Goal: Task Accomplishment & Management: Manage account settings

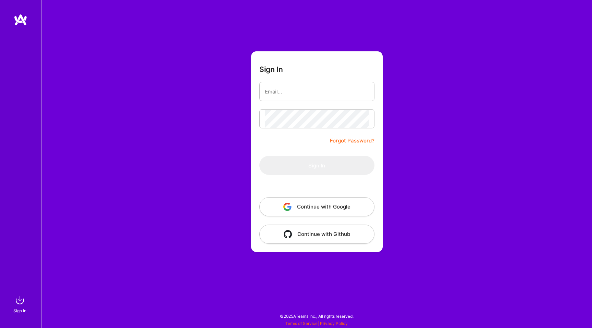
click at [314, 206] on button "Continue with Google" at bounding box center [316, 206] width 115 height 19
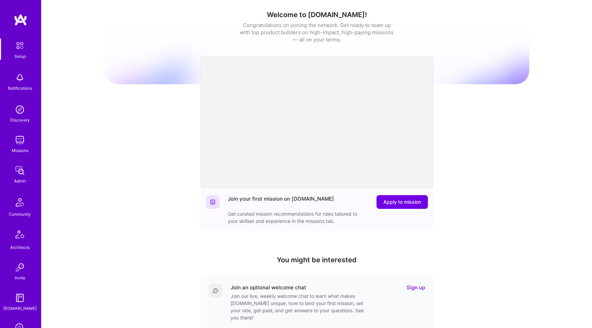
scroll to position [111, 0]
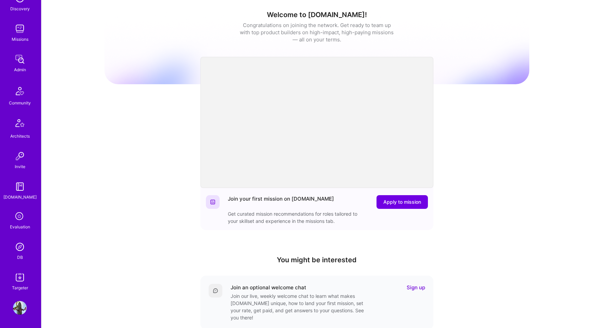
click at [15, 310] on img at bounding box center [20, 308] width 14 height 14
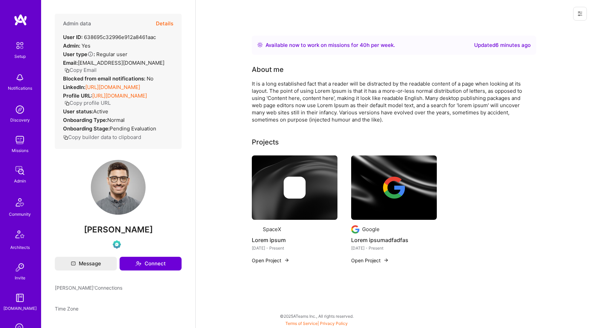
click at [165, 23] on button "Details" at bounding box center [164, 24] width 17 height 20
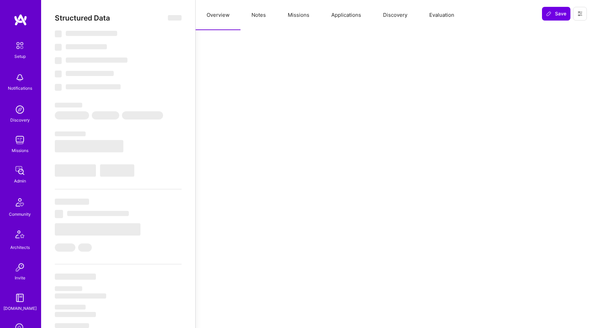
select select "Right Now"
select select "Verified"
select select "US"
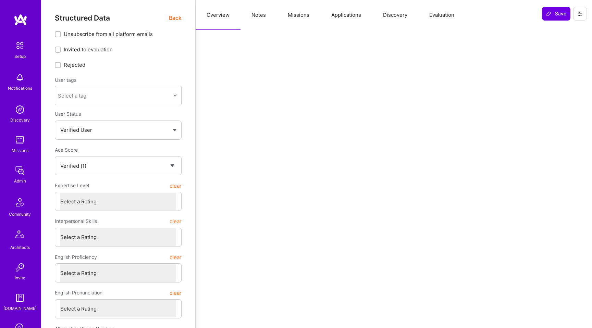
click at [437, 15] on button "Evaluation" at bounding box center [441, 15] width 47 height 30
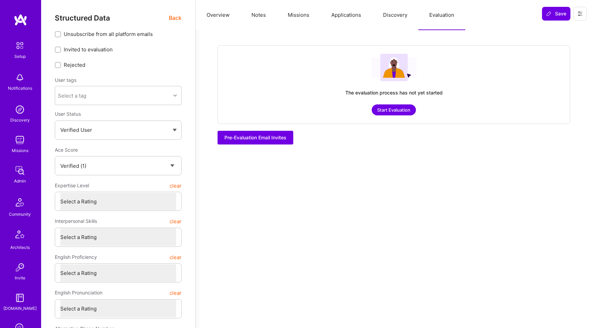
click at [380, 113] on button "Start Evaluation" at bounding box center [394, 109] width 44 height 11
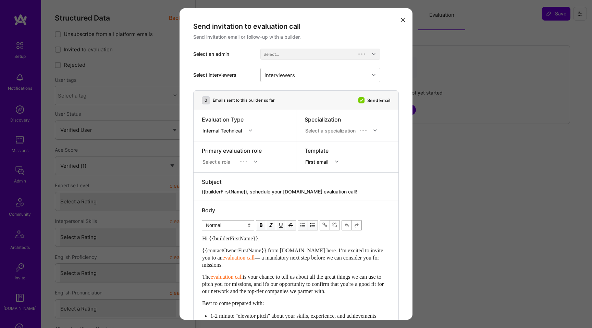
click at [387, 108] on div "0 Emails sent to this builder so far Send Email" at bounding box center [296, 101] width 205 height 20
click at [328, 131] on div "Select a specialization" at bounding box center [330, 130] width 50 height 7
click at [331, 220] on div "Software Engineering" at bounding box center [336, 219] width 63 height 13
click at [257, 163] on icon "modal" at bounding box center [255, 161] width 3 height 3
type input "ful"
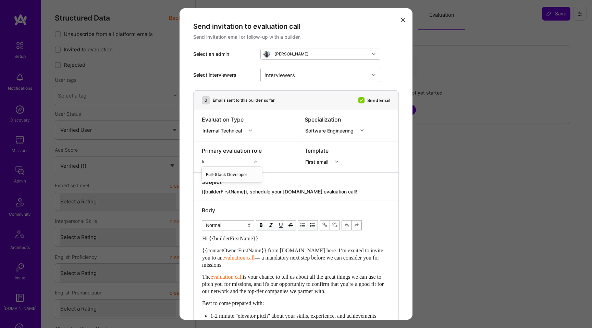
click at [238, 176] on div "Full-Stack Developer" at bounding box center [232, 174] width 60 height 13
click at [290, 76] on div "Interviewers" at bounding box center [280, 75] width 34 height 10
type input "[PERSON_NAME]"
click at [297, 95] on div "[PERSON_NAME]" at bounding box center [320, 92] width 112 height 7
checkbox input "true"
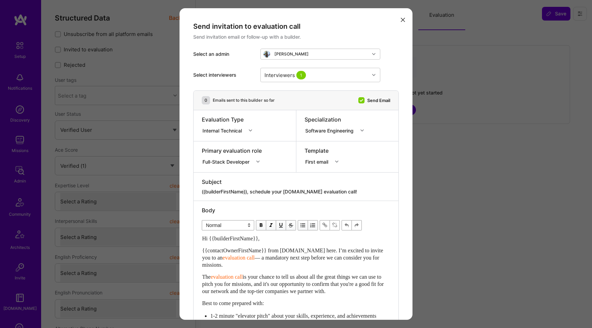
click at [394, 80] on div "Select interviewers Interviewers 1" at bounding box center [296, 75] width 206 height 31
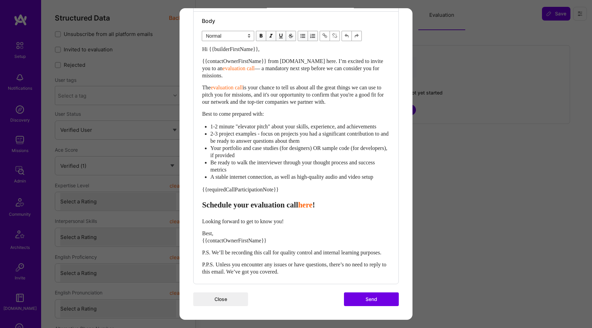
click at [357, 303] on button "Send" at bounding box center [371, 300] width 55 height 14
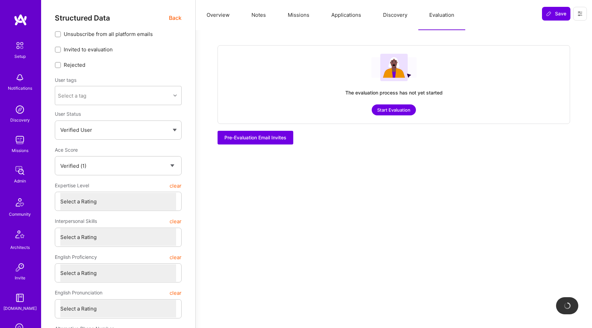
checkbox input "true"
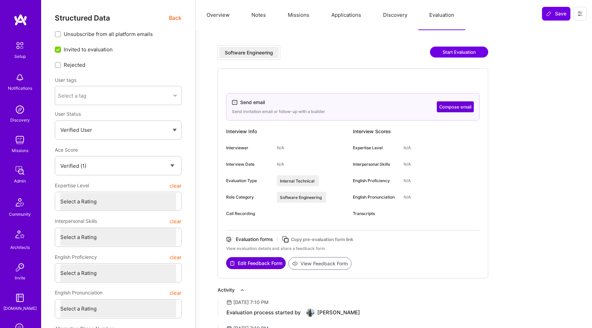
scroll to position [111, 0]
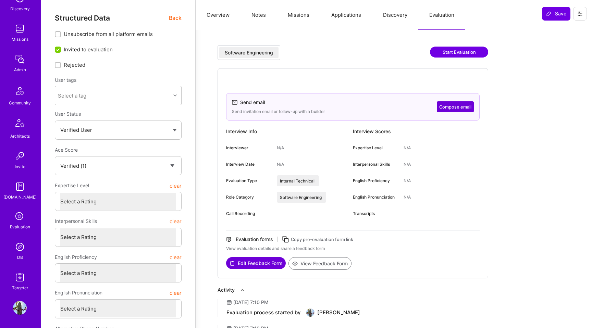
click at [23, 224] on div "Evaluation" at bounding box center [20, 226] width 20 height 7
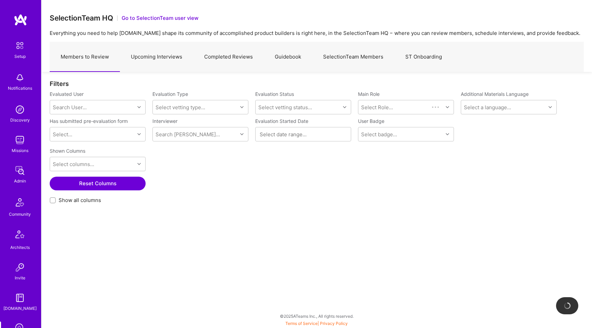
click at [173, 59] on link "Upcoming Interviews" at bounding box center [156, 57] width 73 height 30
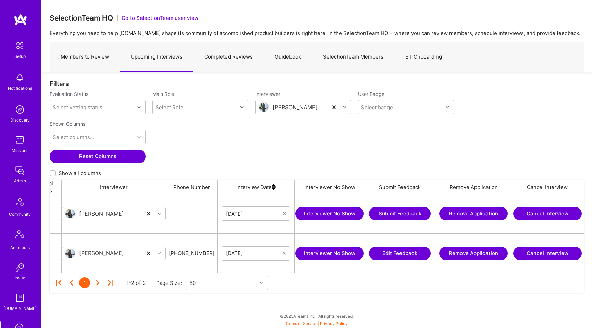
scroll to position [0, 420]
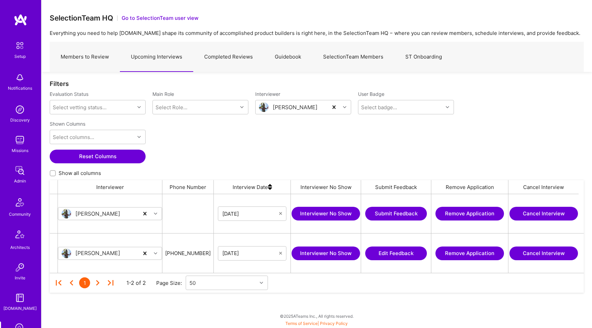
click at [529, 217] on button "Cancel Interview" at bounding box center [543, 214] width 69 height 14
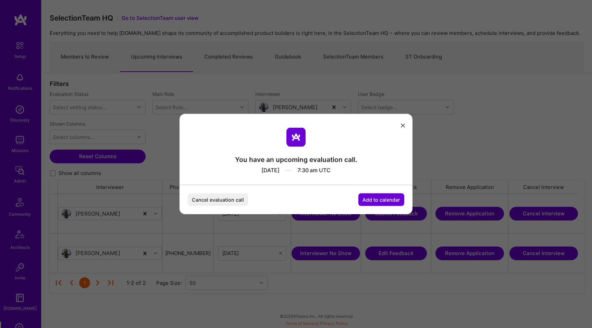
click at [242, 200] on button "Cancel evaluation call" at bounding box center [218, 200] width 60 height 13
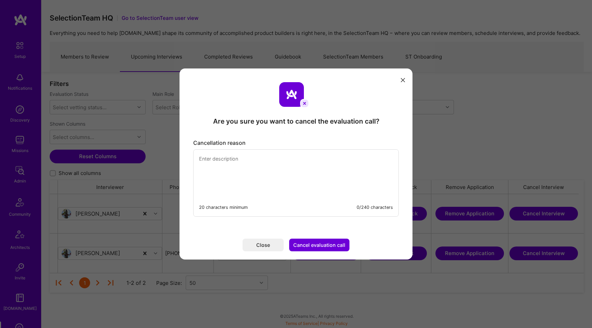
click at [261, 181] on textarea "modal" at bounding box center [296, 173] width 205 height 47
paste textarea "638695c32996e912a8461aac"
click at [274, 168] on textarea "638695c32996e912a8461aac" at bounding box center [296, 173] width 205 height 47
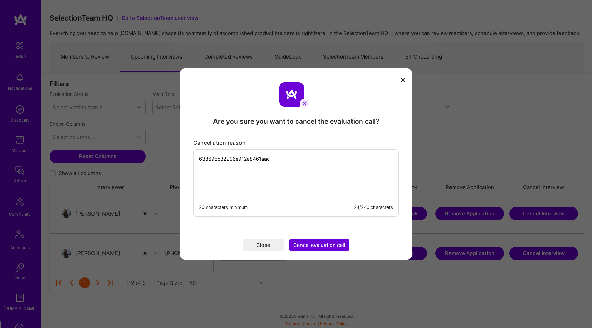
type textarea "o"
click at [244, 158] on textarea "Lorem ipsum test123" at bounding box center [296, 173] width 205 height 47
click at [268, 158] on textarea "Lorem ipsum test123" at bounding box center [296, 173] width 205 height 47
paste textarea "test123"
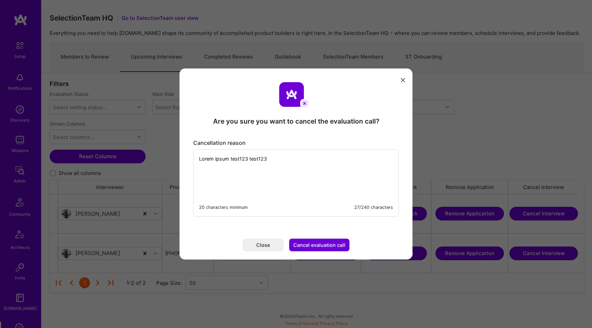
paste textarea "test123"
type textarea "Lorem ipsum test123 test123 test123 test123"
click at [321, 245] on button "Cancel evaluation call" at bounding box center [319, 245] width 60 height 13
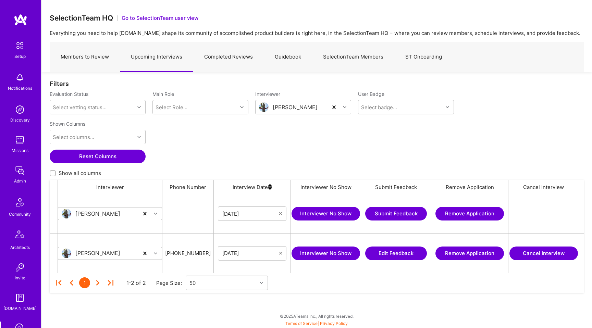
scroll to position [111, 0]
